Goal: Navigation & Orientation: Find specific page/section

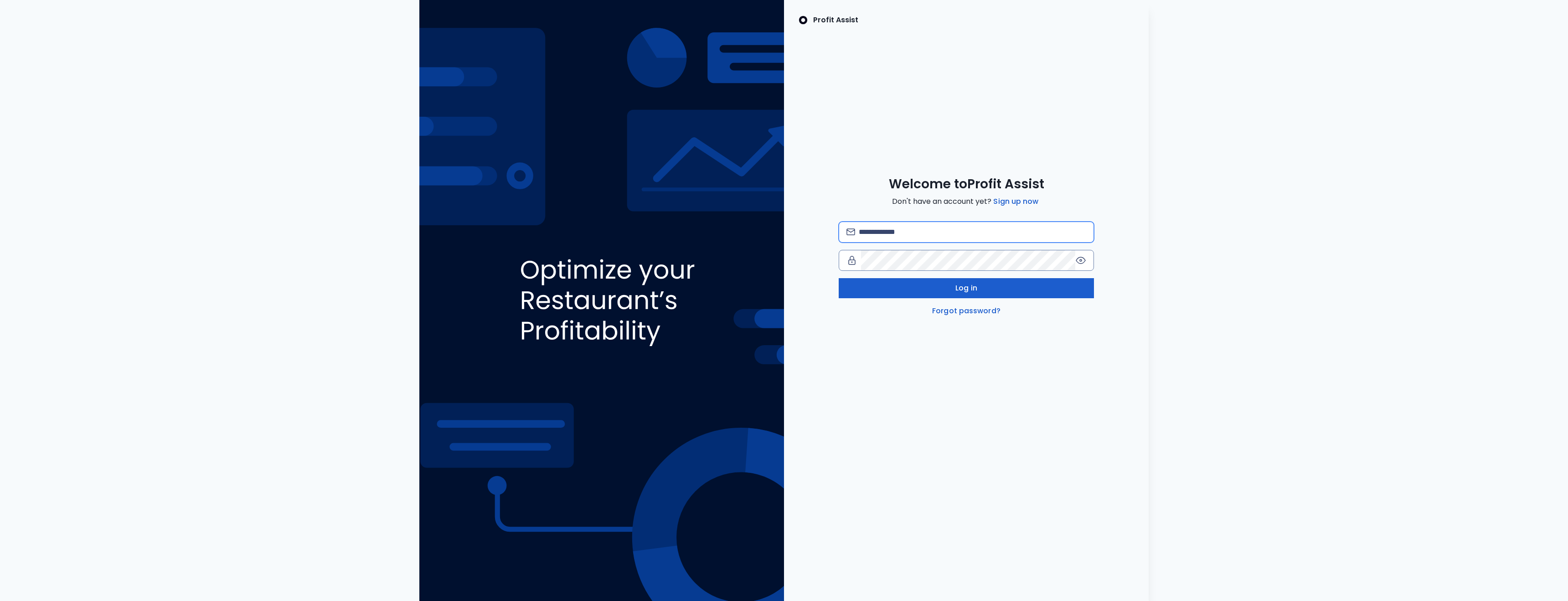
type input "**********"
click at [996, 293] on button "Log in" at bounding box center [966, 288] width 255 height 20
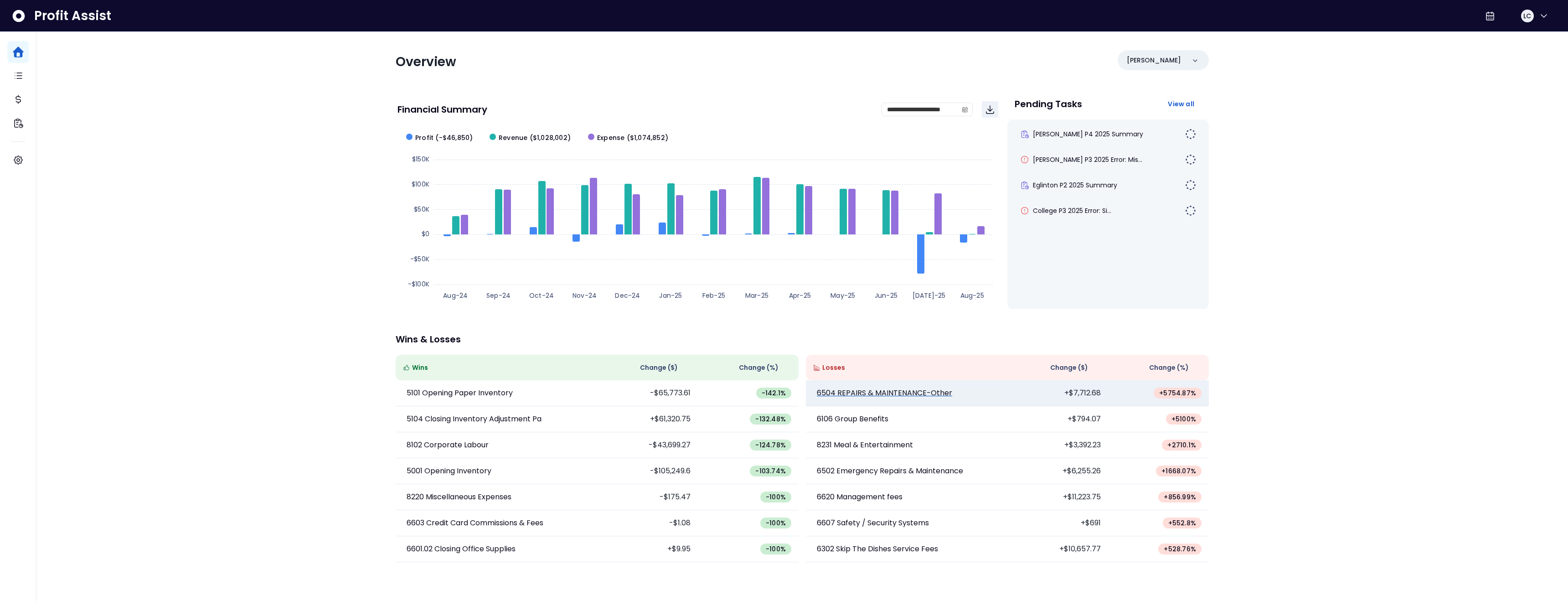
click at [910, 396] on p "6504 REPAIRS & MAINTENANCE-Other" at bounding box center [884, 393] width 135 height 11
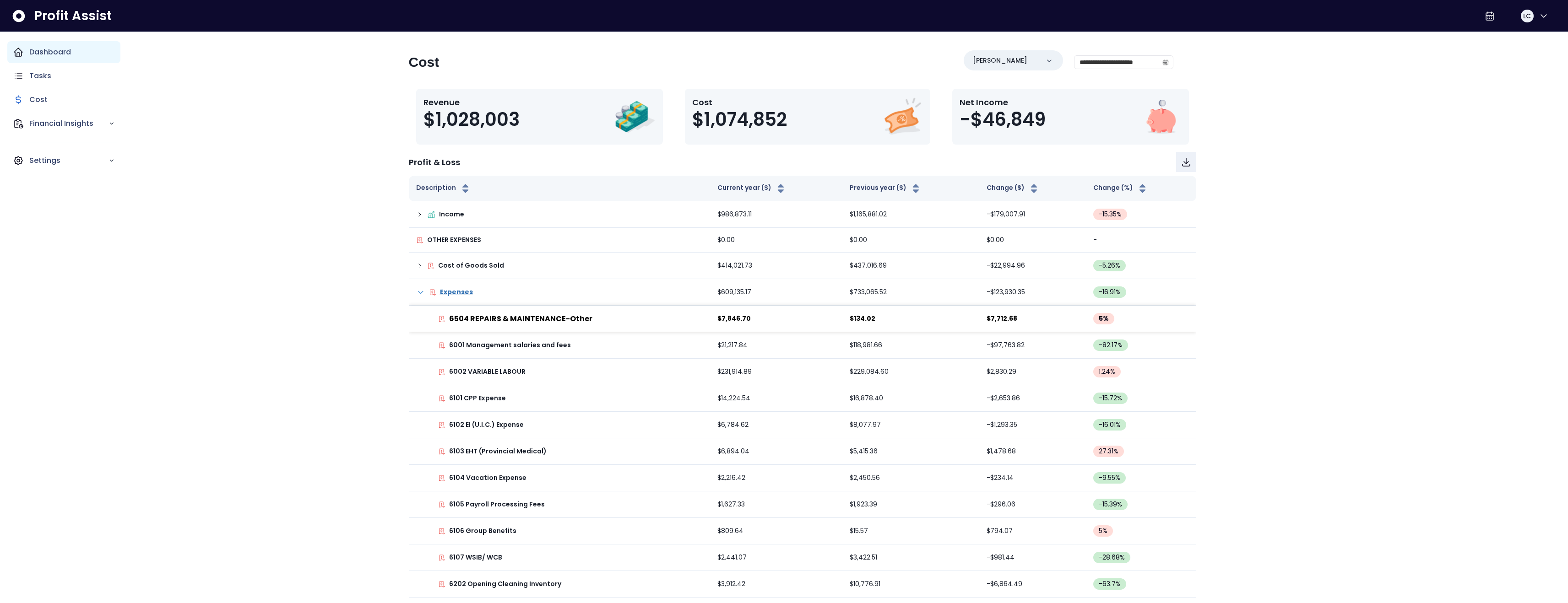
click at [28, 43] on div "Dashboard" at bounding box center [64, 52] width 113 height 22
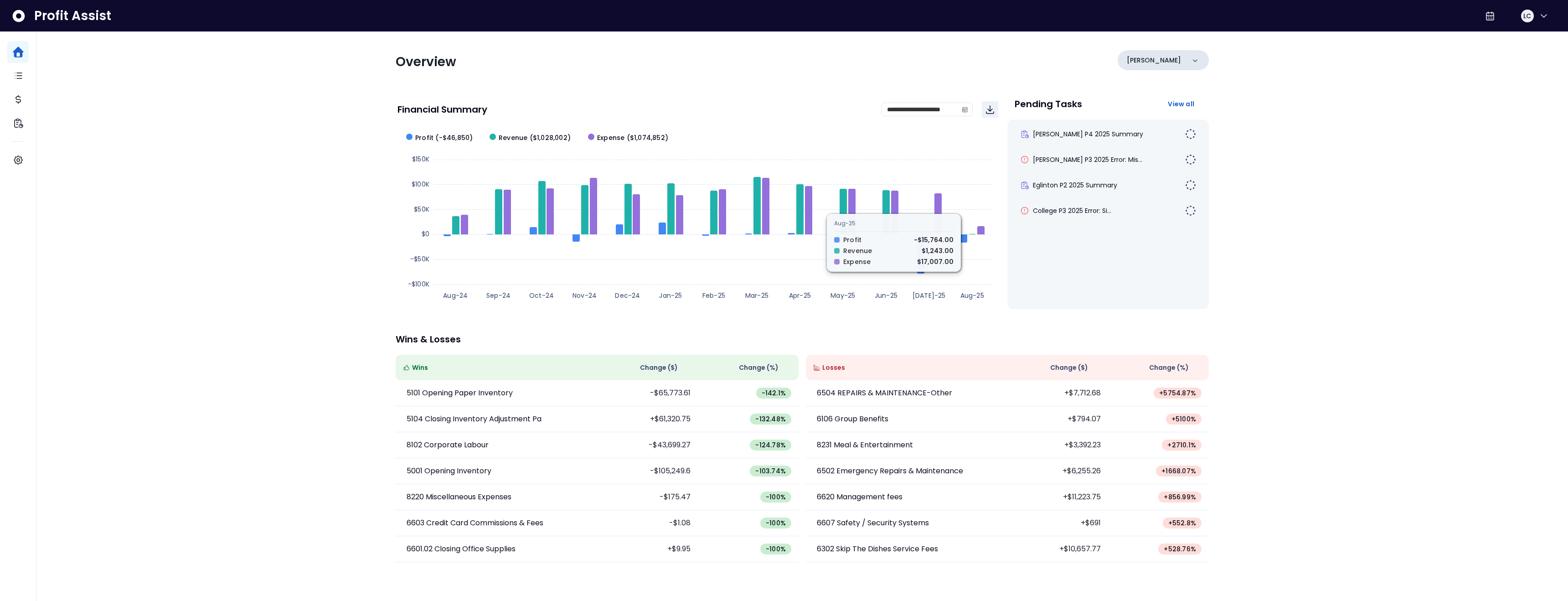
click at [1143, 65] on p "[PERSON_NAME]" at bounding box center [1153, 60] width 54 height 10
click at [1004, 58] on div "Overview [PERSON_NAME][GEOGRAPHIC_DATA] [GEOGRAPHIC_DATA] [PERSON_NAME] QuickBo…" at bounding box center [802, 62] width 813 height 24
